Goal: Task Accomplishment & Management: Use online tool/utility

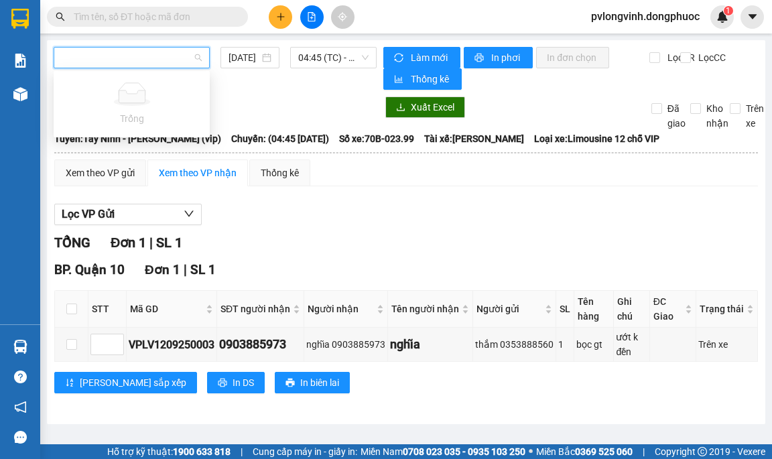
click at [320, 148] on th at bounding box center [406, 153] width 705 height 12
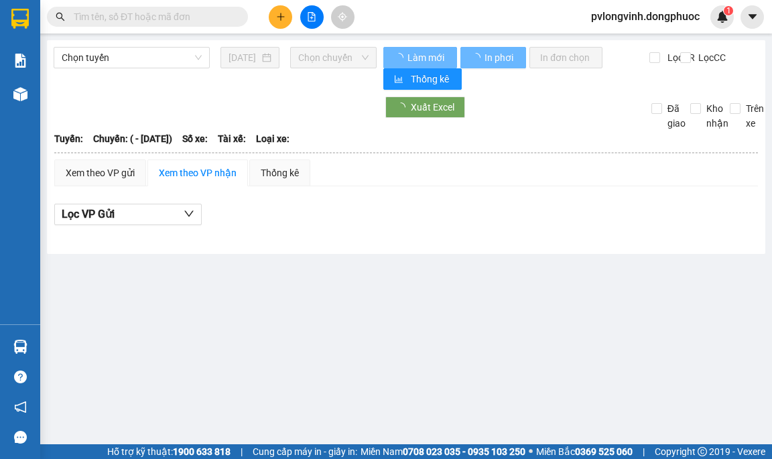
type input "[DATE]"
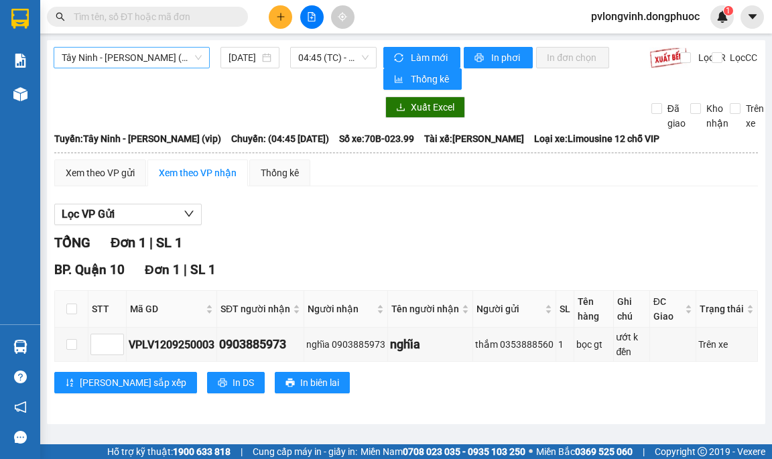
click at [176, 52] on span "Tây Ninh - [PERSON_NAME] (vip)" at bounding box center [132, 58] width 140 height 20
click at [135, 54] on input "search" at bounding box center [127, 58] width 131 height 20
click at [139, 55] on input "search" at bounding box center [127, 58] width 131 height 20
click at [317, 132] on span "Chuyến: (04:45 [DATE])" at bounding box center [280, 138] width 98 height 15
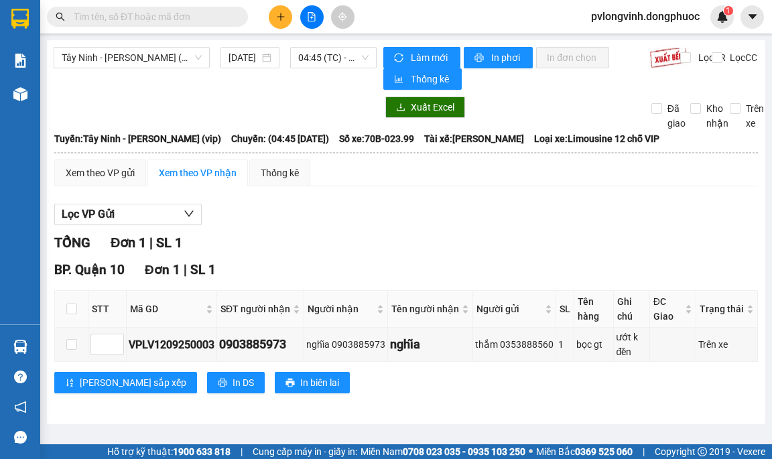
scroll to position [0, 0]
click at [170, 60] on span "Tây Ninh - [PERSON_NAME] (vip)" at bounding box center [132, 58] width 140 height 20
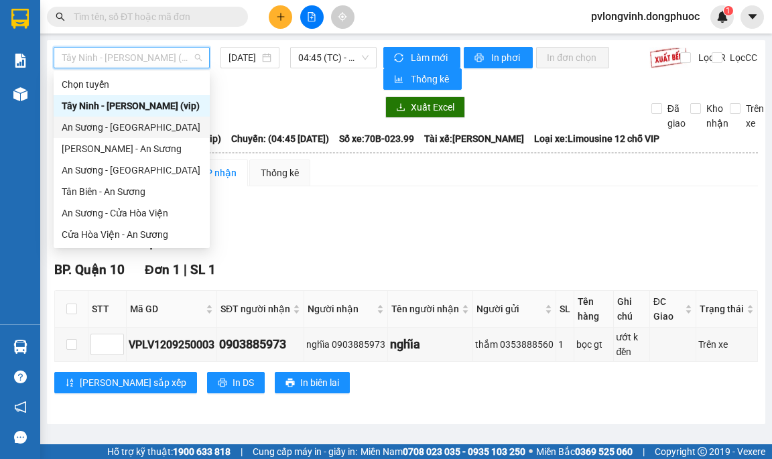
click at [134, 127] on div "An Sương - [GEOGRAPHIC_DATA]" at bounding box center [132, 127] width 140 height 15
type input "[DATE]"
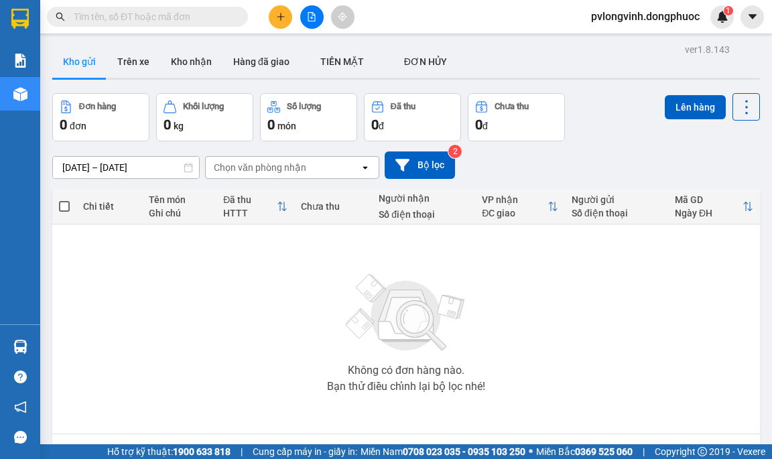
click at [319, 23] on button at bounding box center [311, 16] width 23 height 23
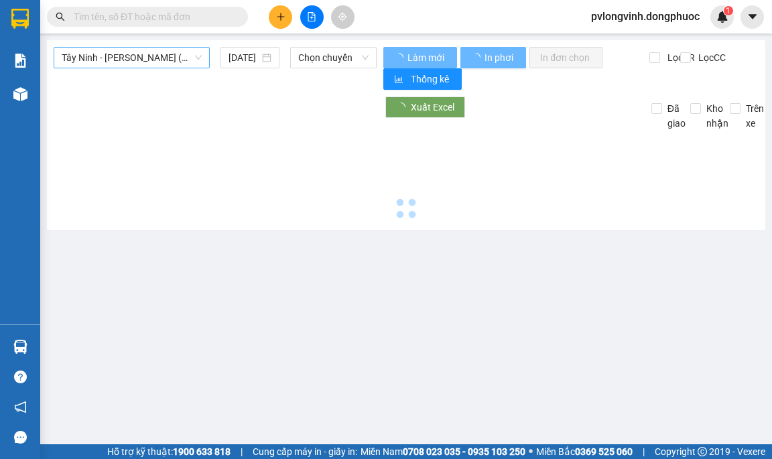
click at [149, 57] on span "Tây Ninh - [PERSON_NAME] (vip)" at bounding box center [132, 58] width 140 height 20
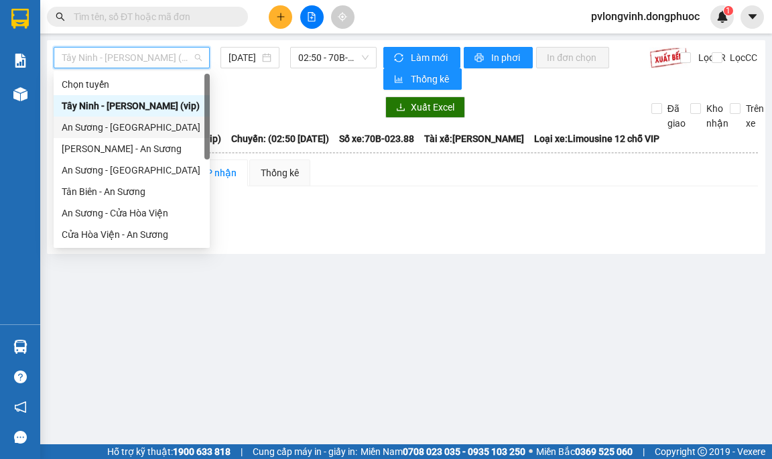
click at [147, 123] on div "An Sương - [GEOGRAPHIC_DATA]" at bounding box center [132, 127] width 140 height 15
type input "[DATE]"
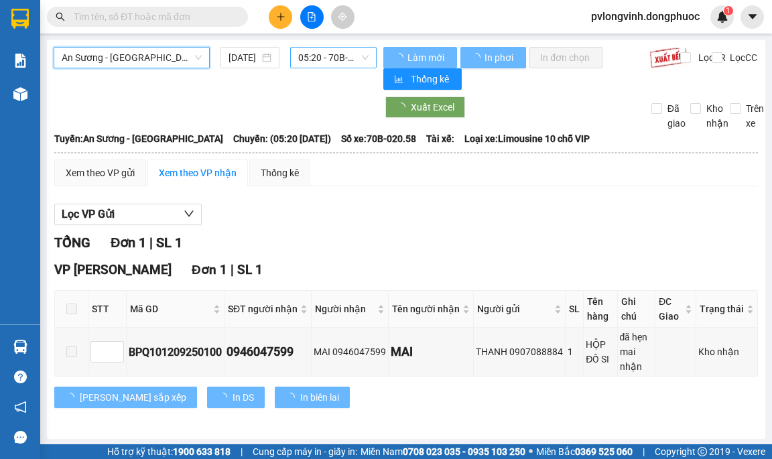
click at [324, 55] on span "05:20 - 70B-020.58" at bounding box center [333, 58] width 70 height 20
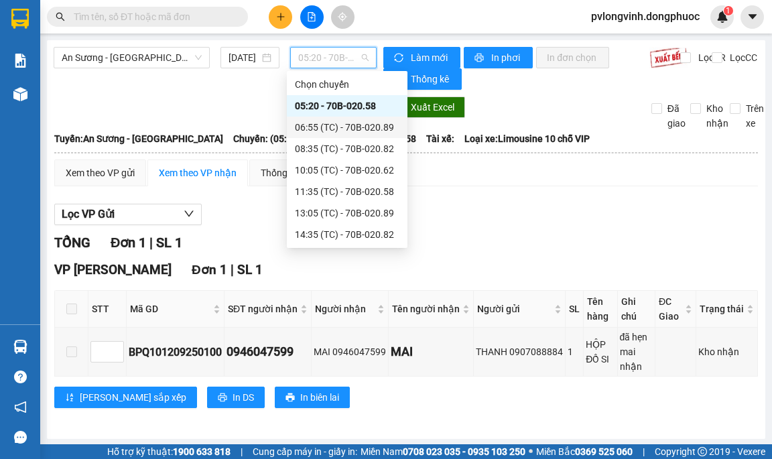
click at [347, 125] on div "06:55 (TC) - 70B-020.89" at bounding box center [347, 127] width 104 height 15
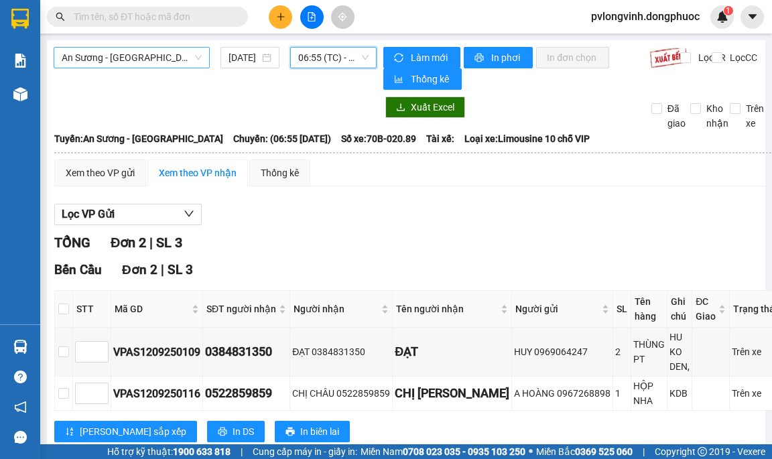
click at [198, 49] on span "An Sương - [GEOGRAPHIC_DATA]" at bounding box center [132, 58] width 140 height 20
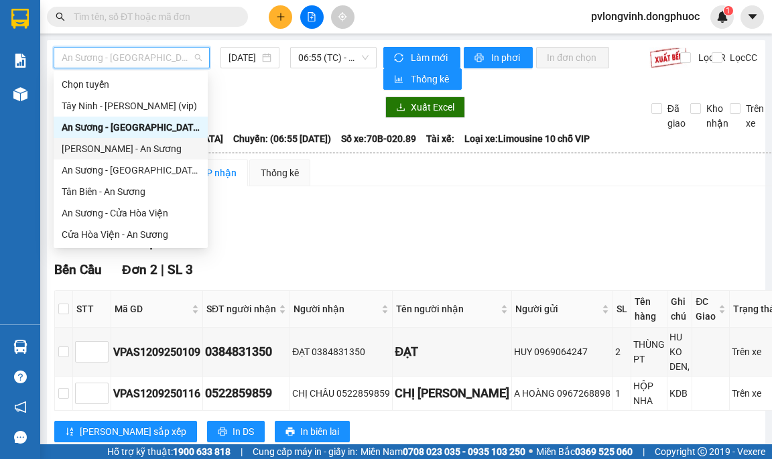
click at [117, 148] on div "[PERSON_NAME] - An Sương" at bounding box center [131, 148] width 138 height 15
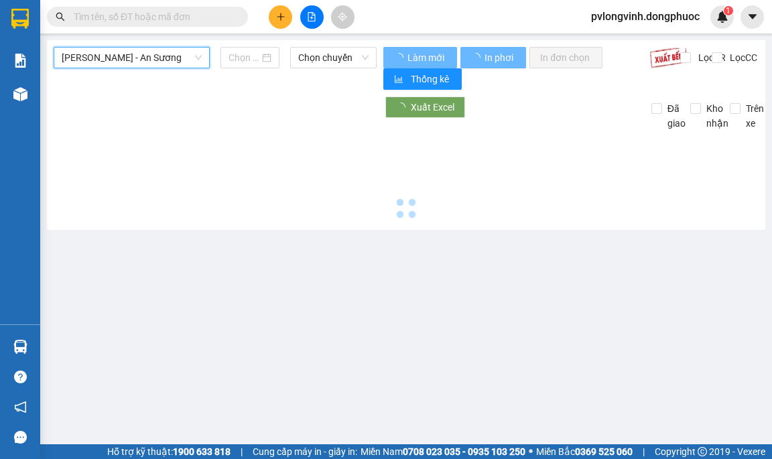
type input "[DATE]"
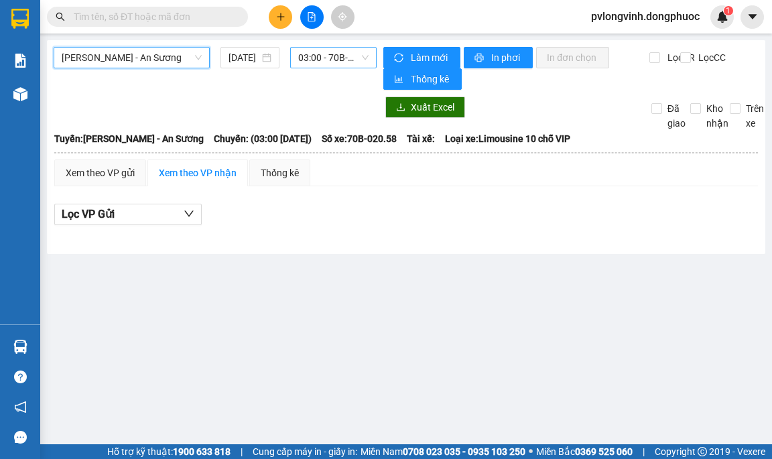
click at [306, 67] on span "03:00 - 70B-020.58" at bounding box center [333, 58] width 70 height 20
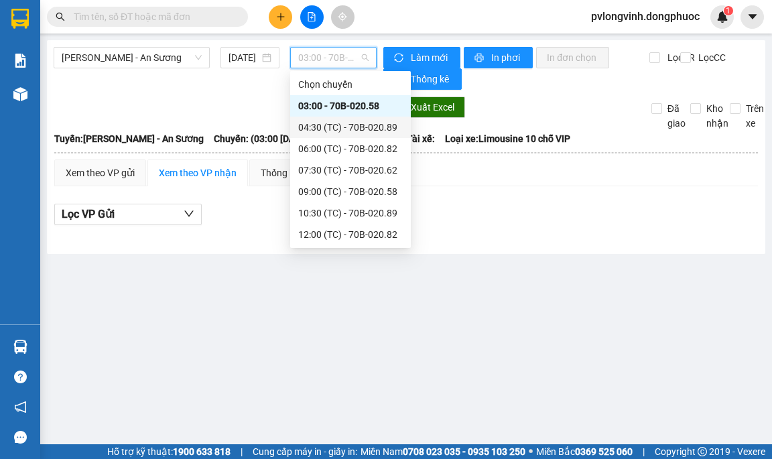
click at [332, 131] on div "04:30 (TC) - 70B-020.89" at bounding box center [350, 127] width 104 height 15
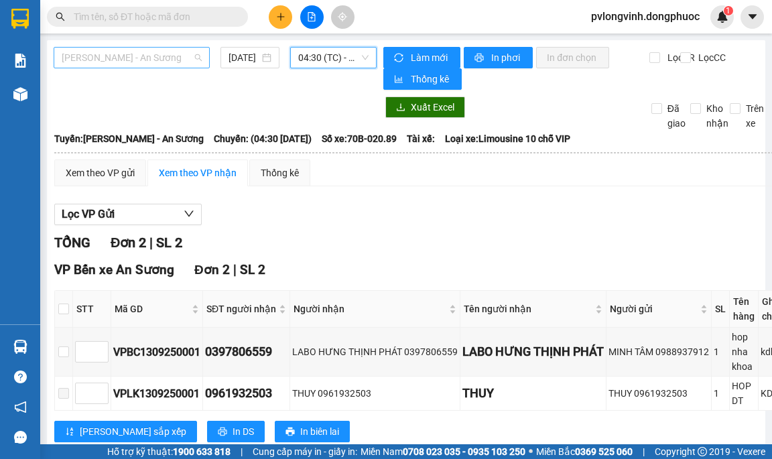
click at [145, 50] on span "[PERSON_NAME] - An Sương" at bounding box center [132, 58] width 140 height 20
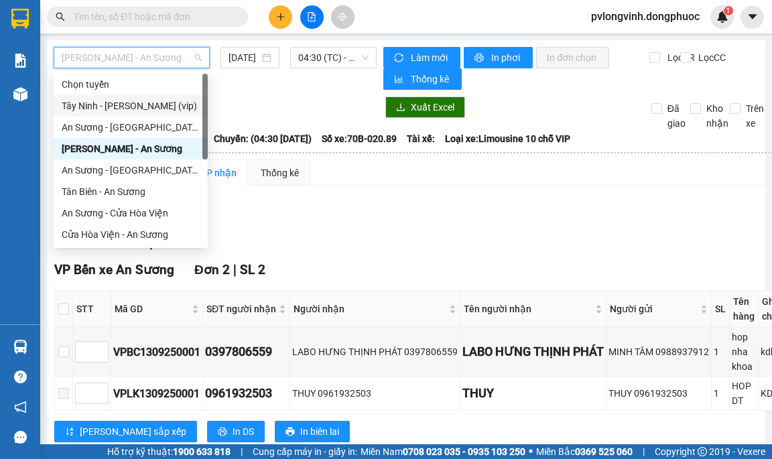
click at [115, 102] on div "Tây Ninh - [PERSON_NAME] (vip)" at bounding box center [131, 105] width 138 height 15
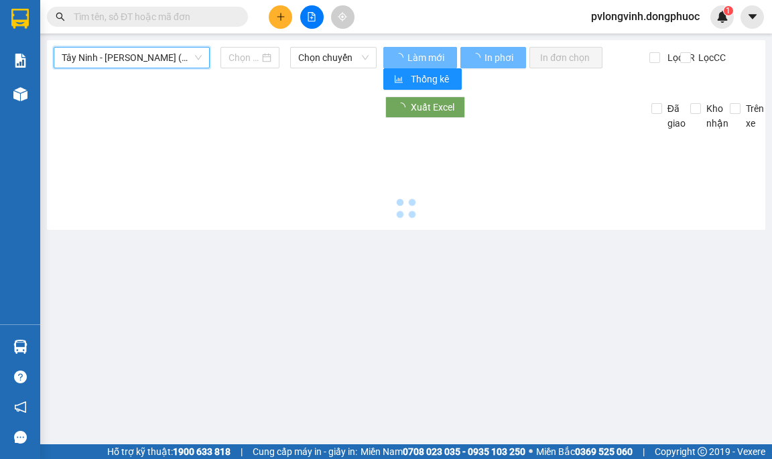
type input "[DATE]"
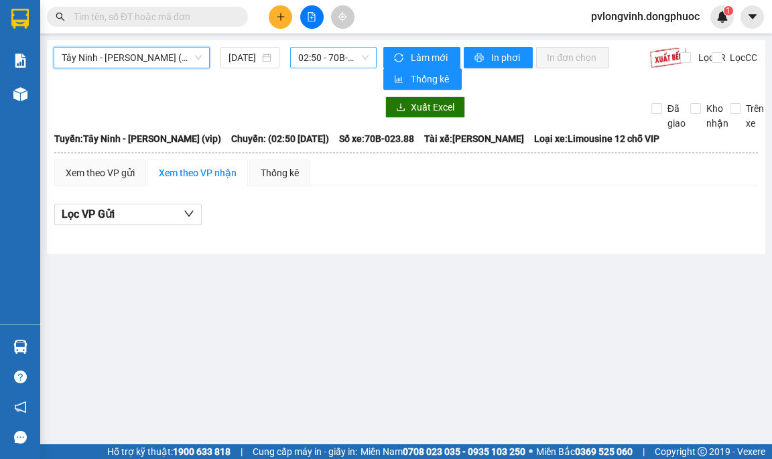
click at [348, 57] on span "02:50 - 70B-023.88" at bounding box center [333, 58] width 70 height 20
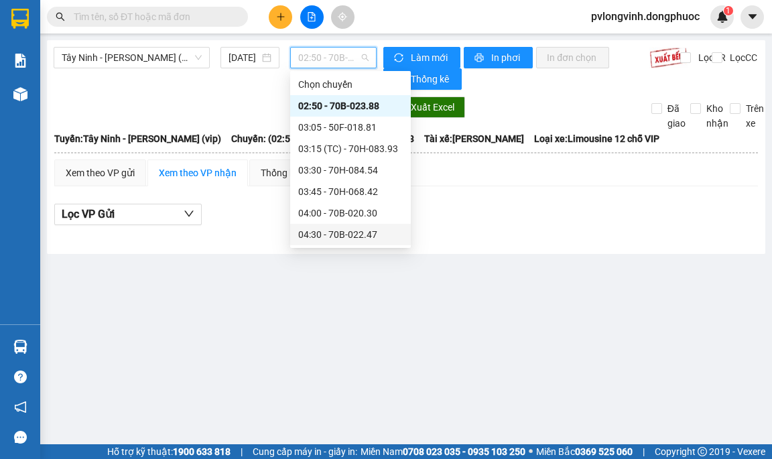
scroll to position [67, 0]
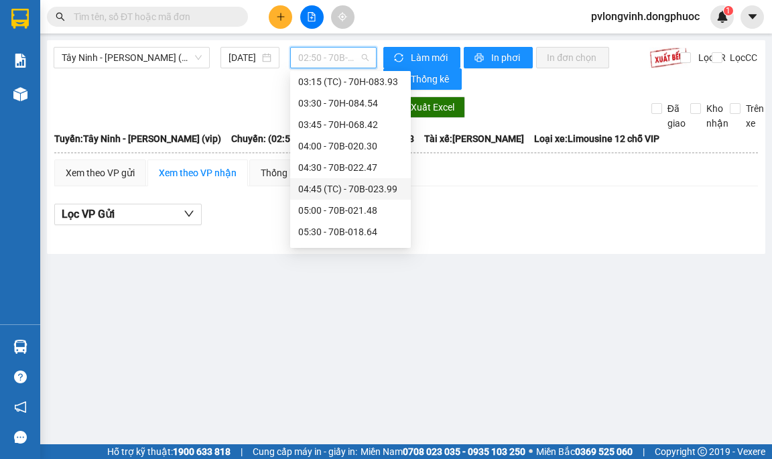
click at [366, 188] on div "04:45 (TC) - 70B-023.99" at bounding box center [350, 189] width 104 height 15
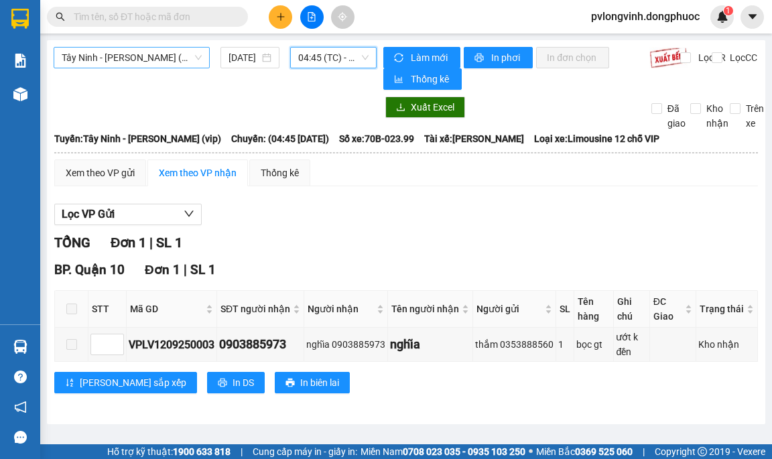
click at [186, 56] on span "Tây Ninh - [PERSON_NAME] (vip)" at bounding box center [132, 58] width 140 height 20
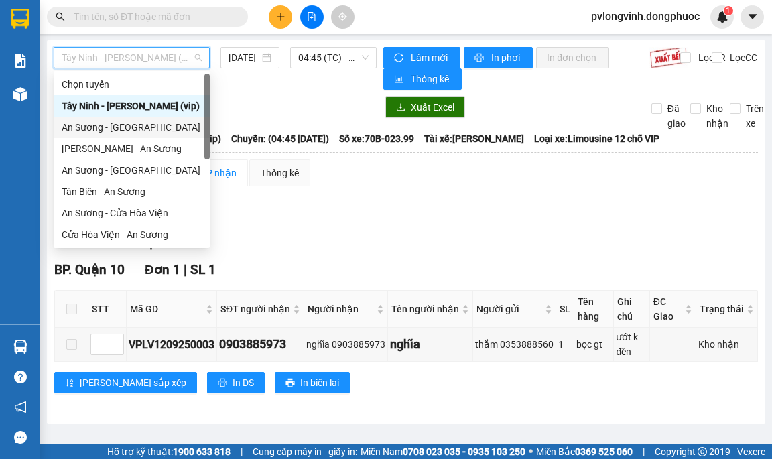
click at [125, 126] on div "An Sương - [GEOGRAPHIC_DATA]" at bounding box center [132, 127] width 140 height 15
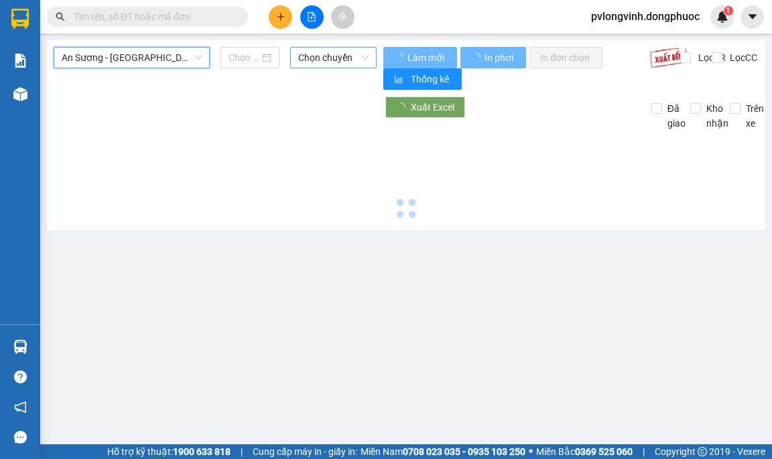
type input "[DATE]"
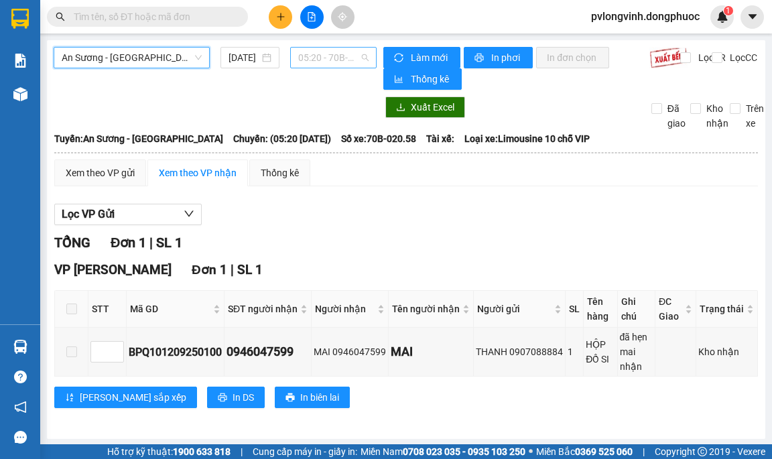
click at [319, 62] on span "05:20 - 70B-020.58" at bounding box center [333, 58] width 70 height 20
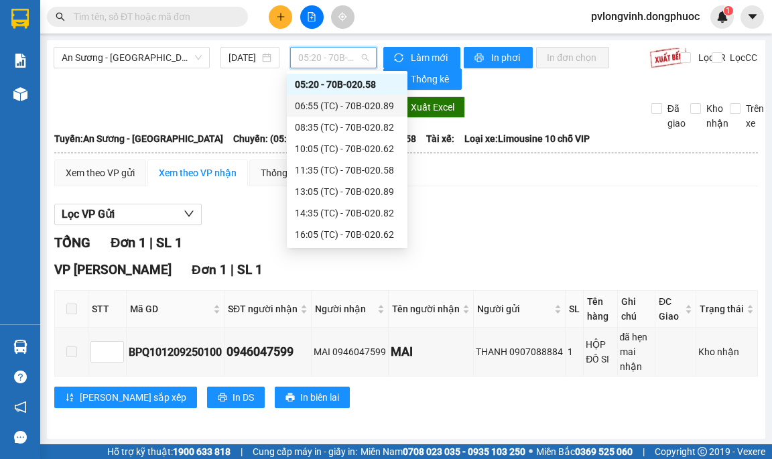
click at [336, 106] on div "06:55 (TC) - 70B-020.89" at bounding box center [347, 105] width 104 height 15
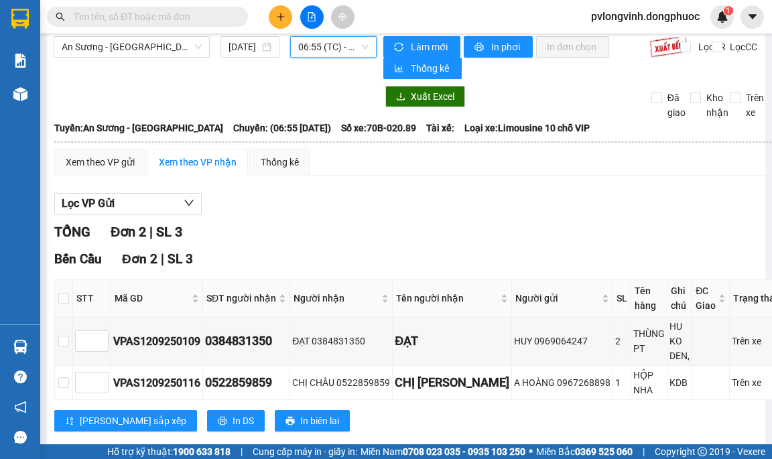
scroll to position [36, 0]
